Goal: Transaction & Acquisition: Purchase product/service

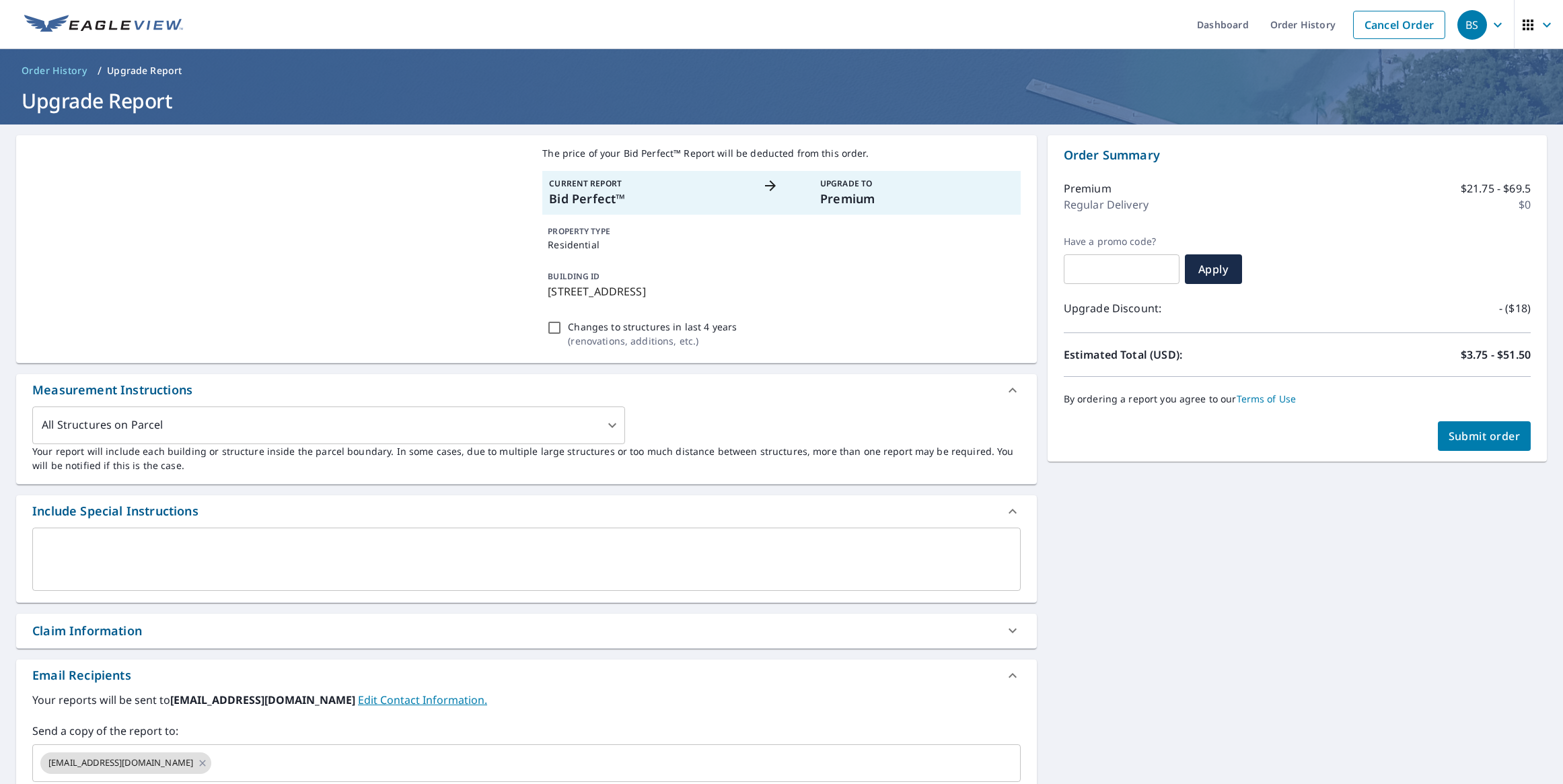
click at [1478, 432] on span "Submit order" at bounding box center [1485, 436] width 72 height 15
checkbox input "true"
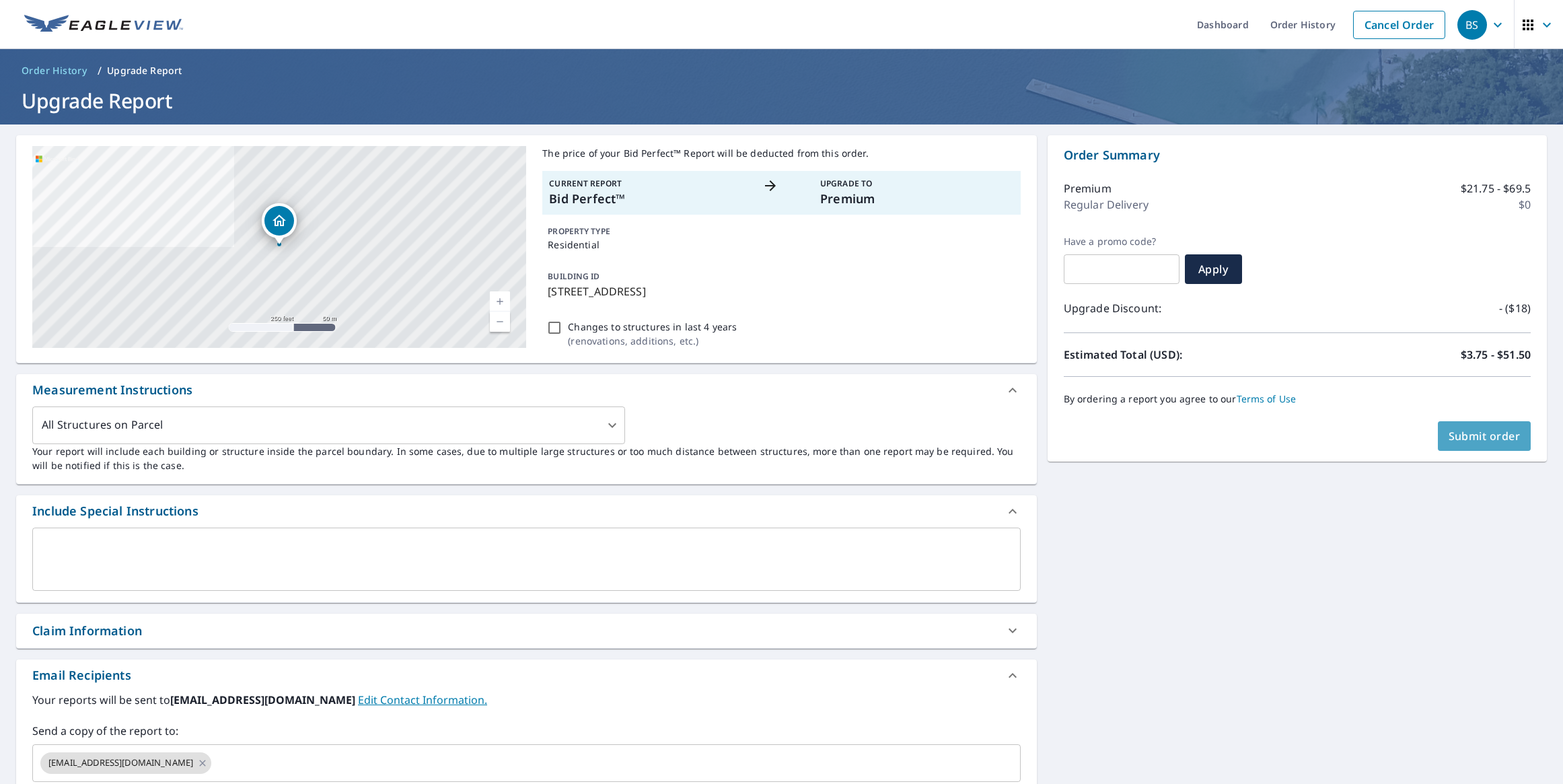
click at [1476, 434] on span "Submit order" at bounding box center [1485, 436] width 72 height 15
checkbox input "true"
